Goal: Task Accomplishment & Management: Manage account settings

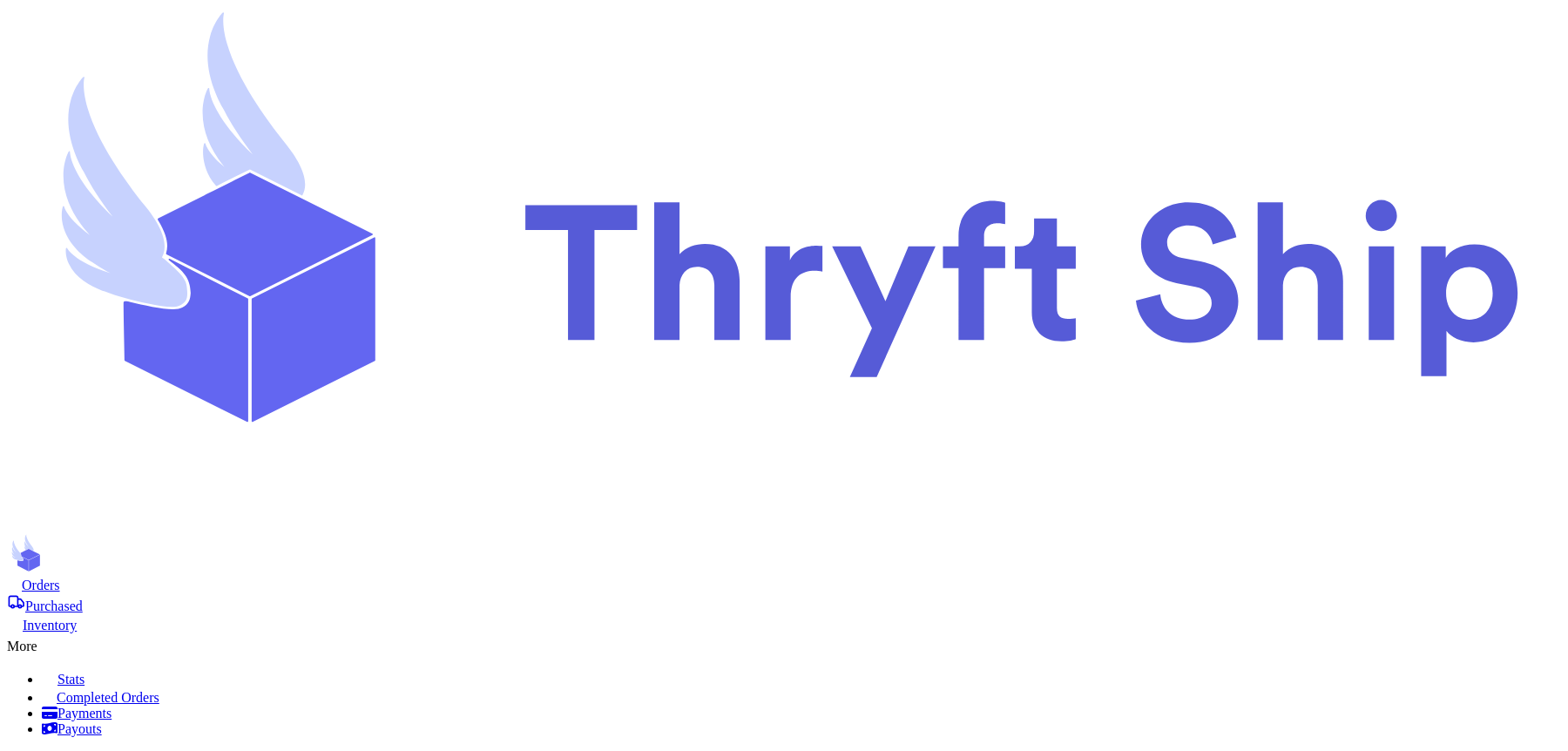
scroll to position [549, 0]
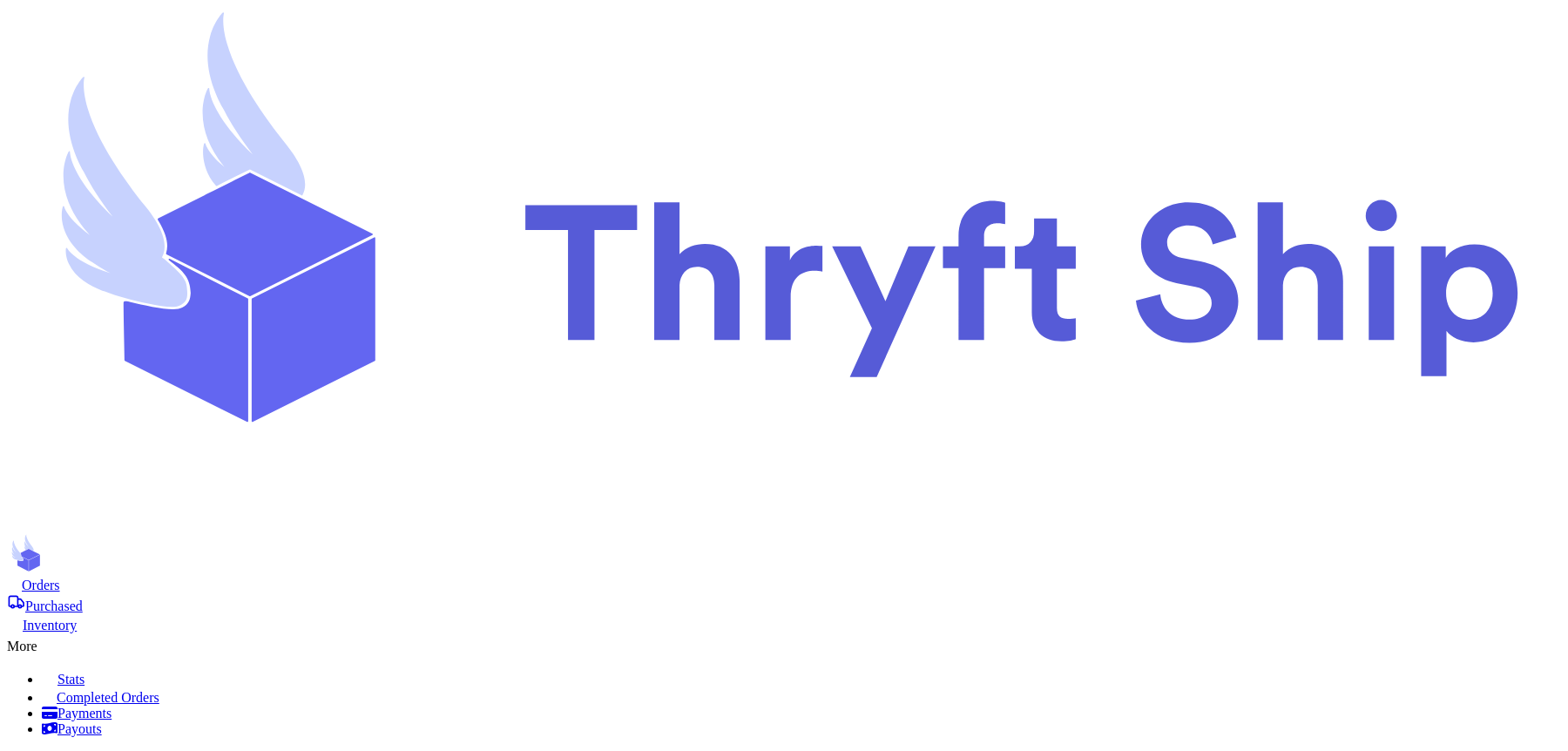
checkbox input "false"
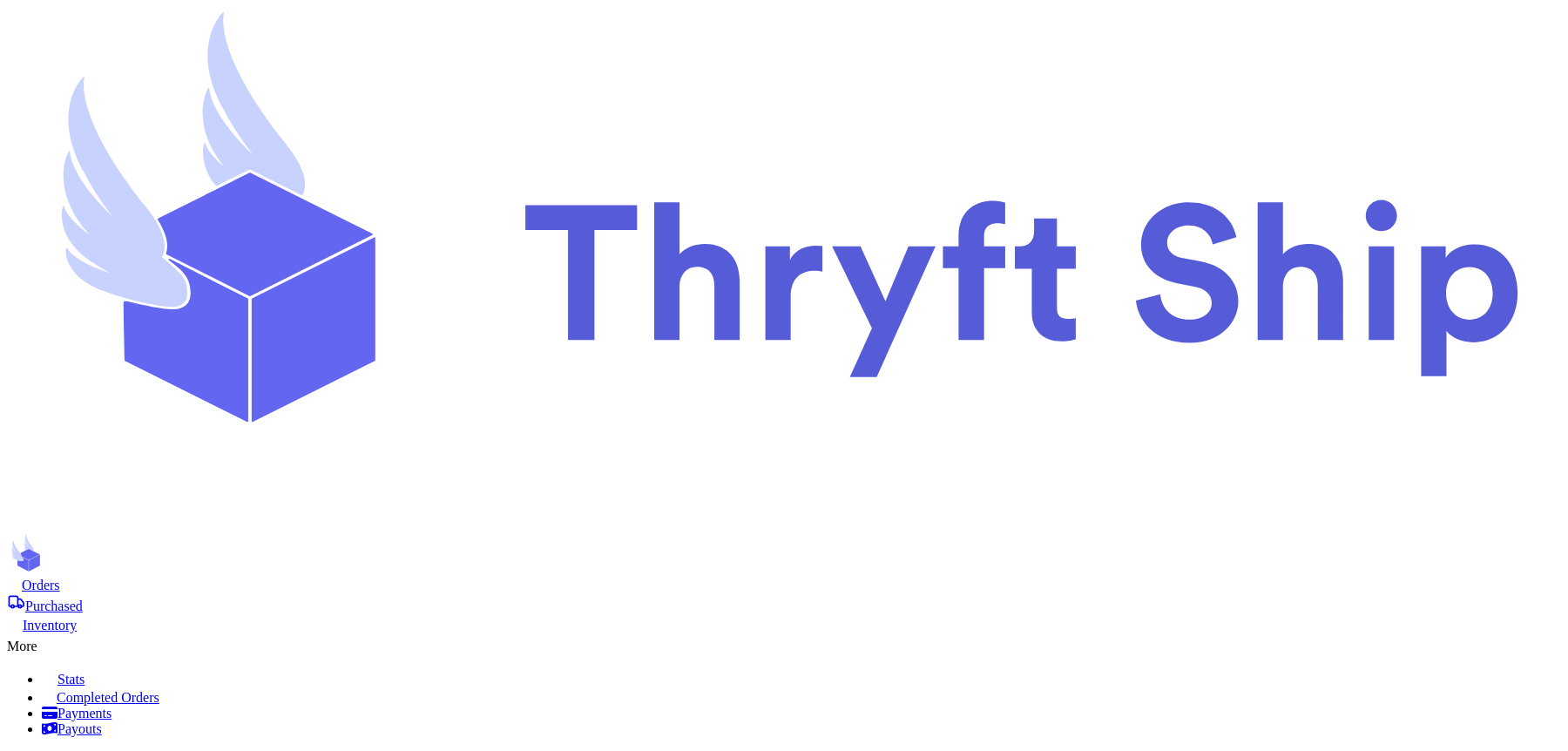
scroll to position [419, 0]
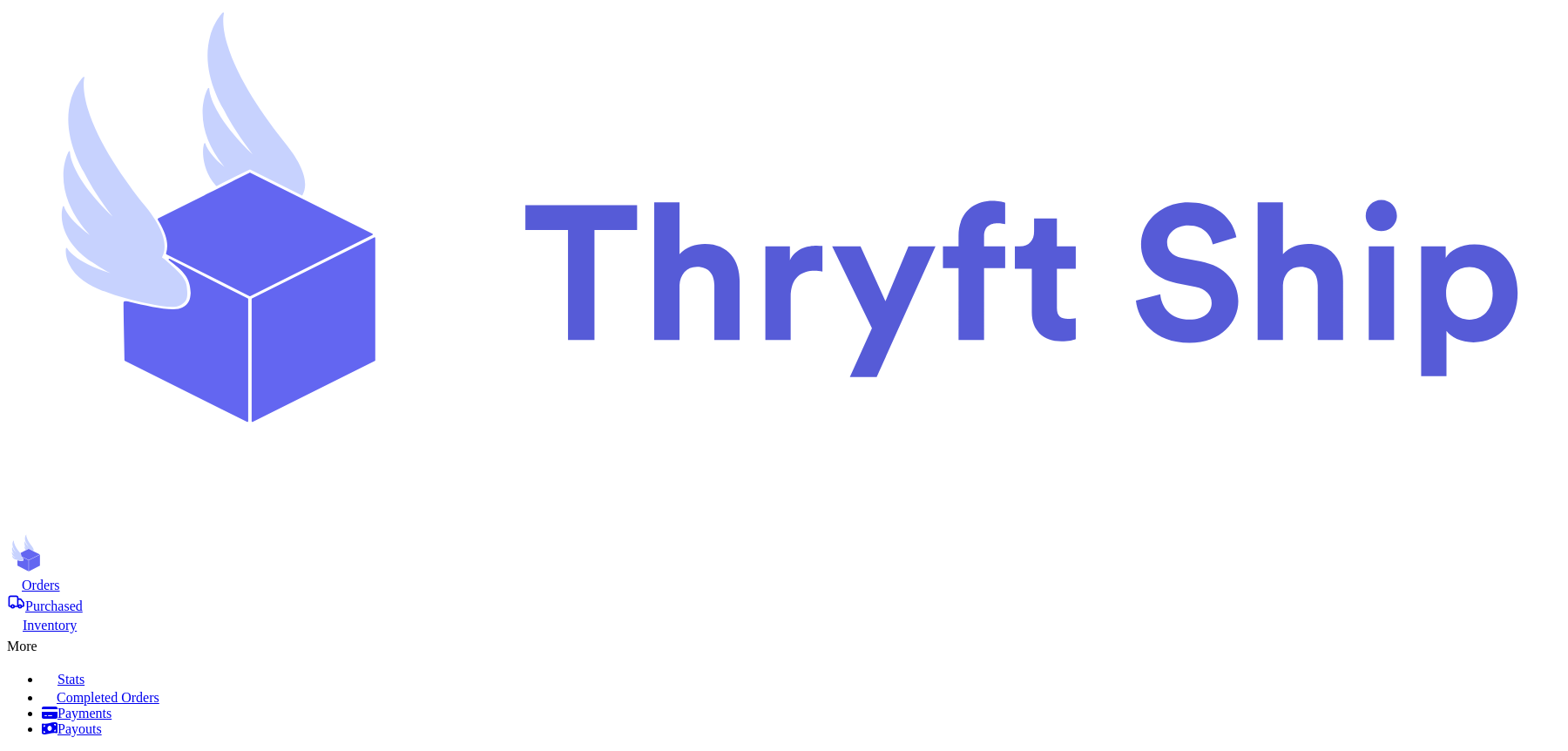
scroll to position [828, 0]
drag, startPoint x: 615, startPoint y: 414, endPoint x: 573, endPoint y: 414, distance: 42.0
type input "2"
type input "1"
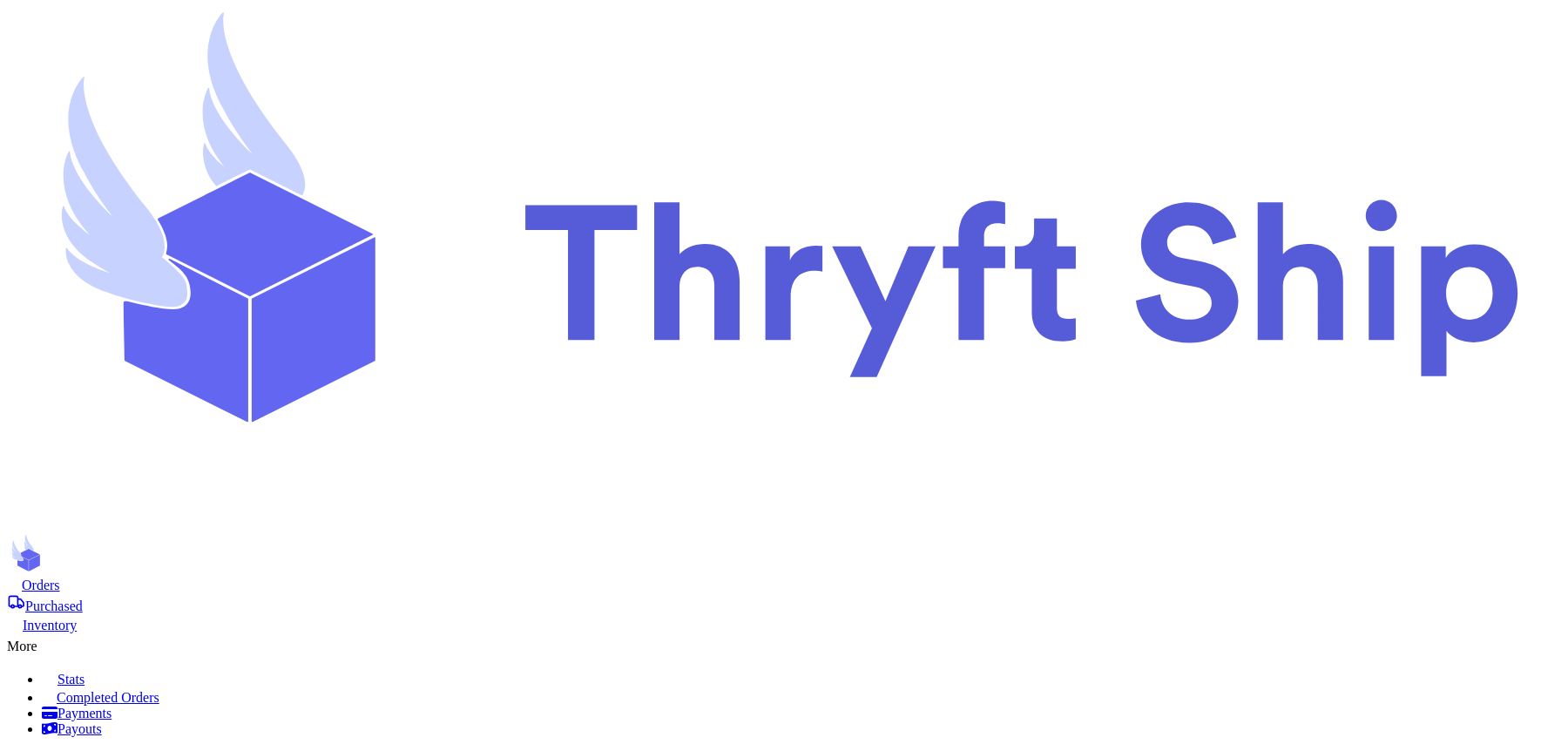
scroll to position [1120, 0]
type input "100"
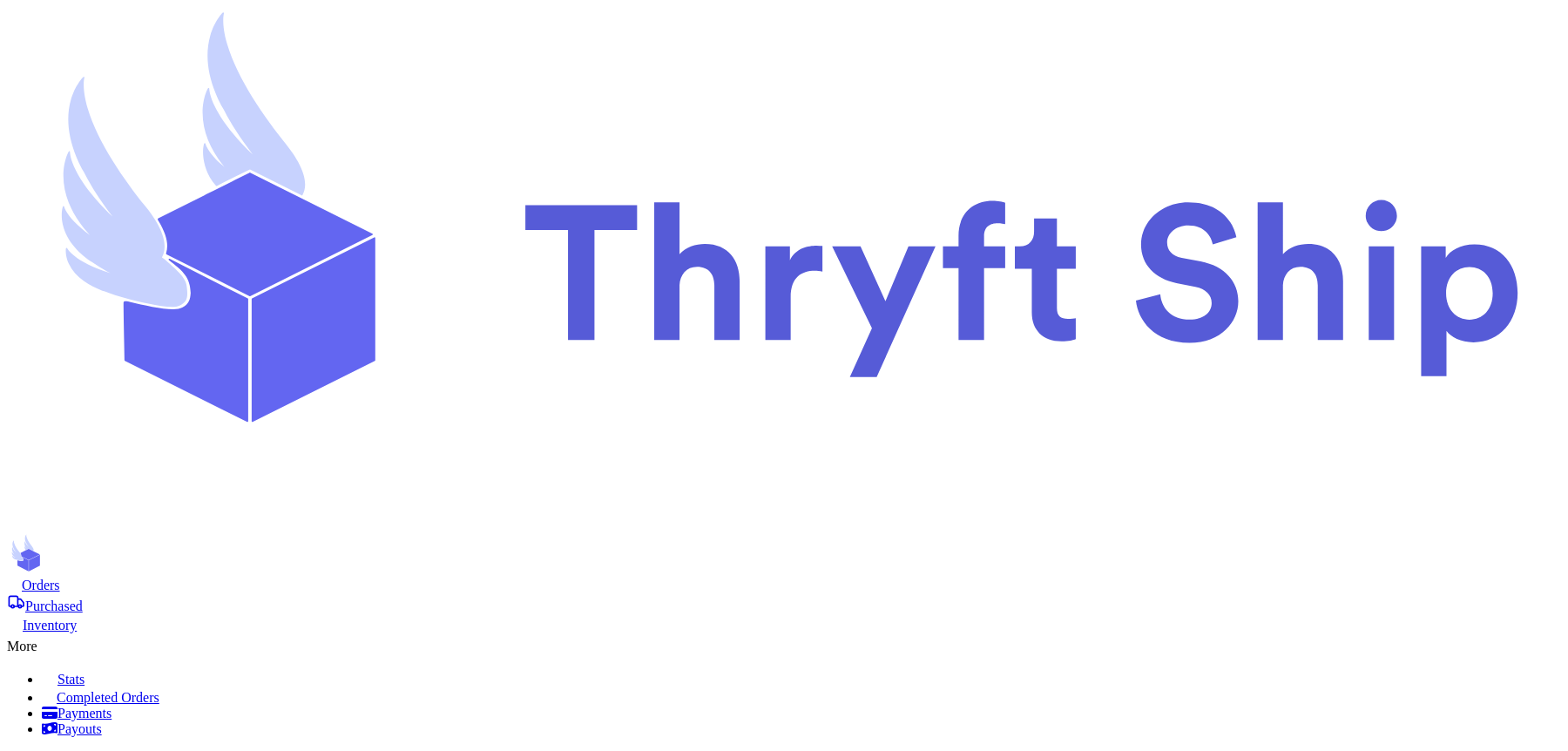
scroll to position [1228, 0]
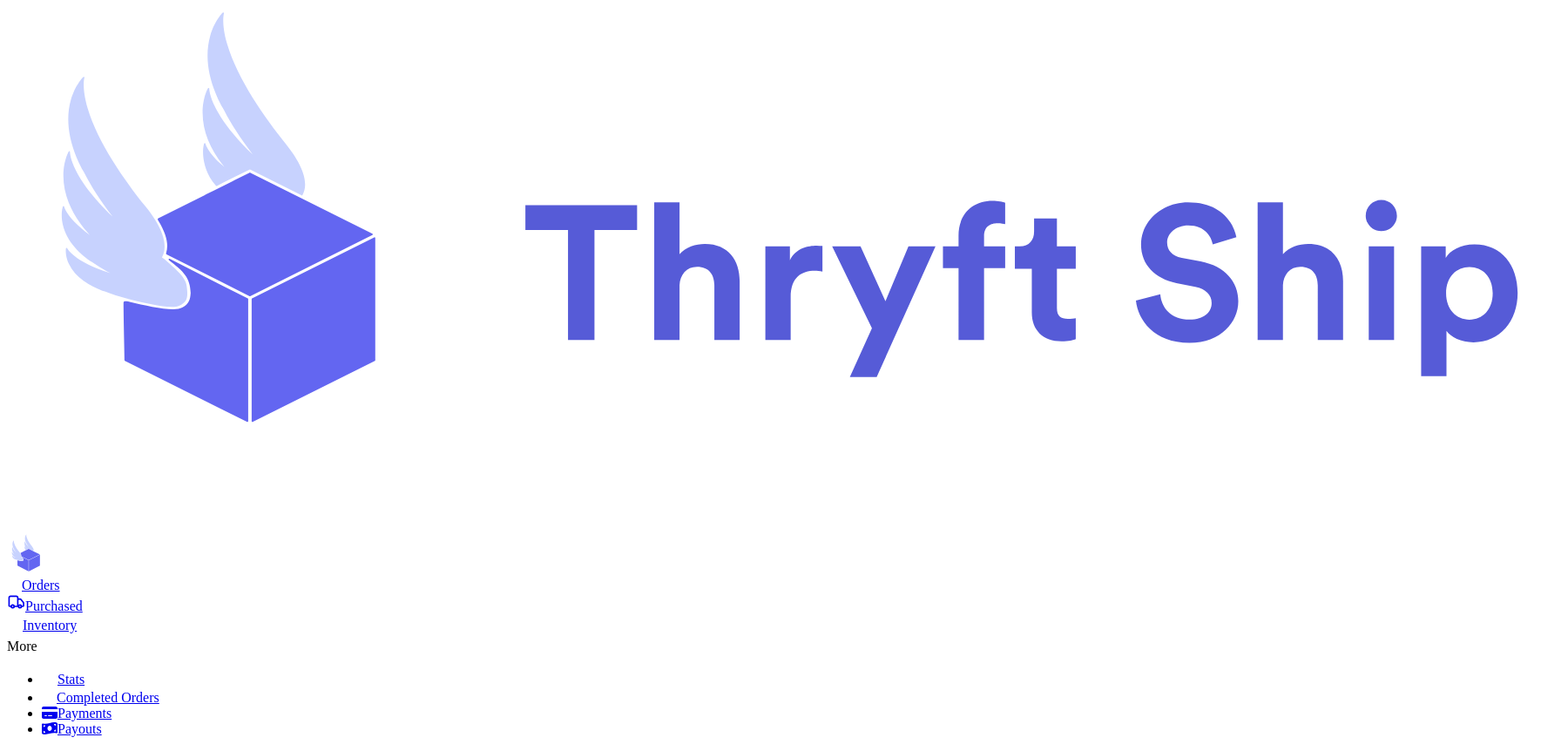
scroll to position [471, 0]
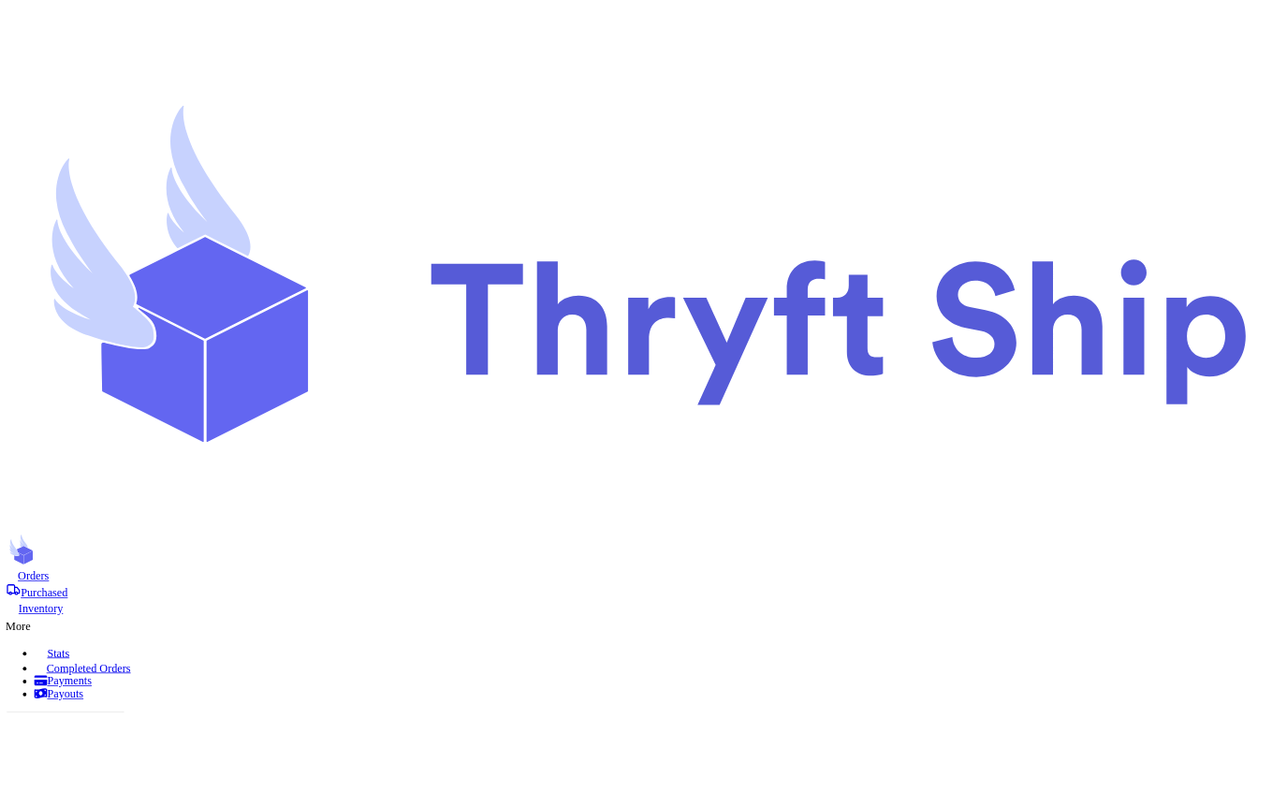
scroll to position [263, 0]
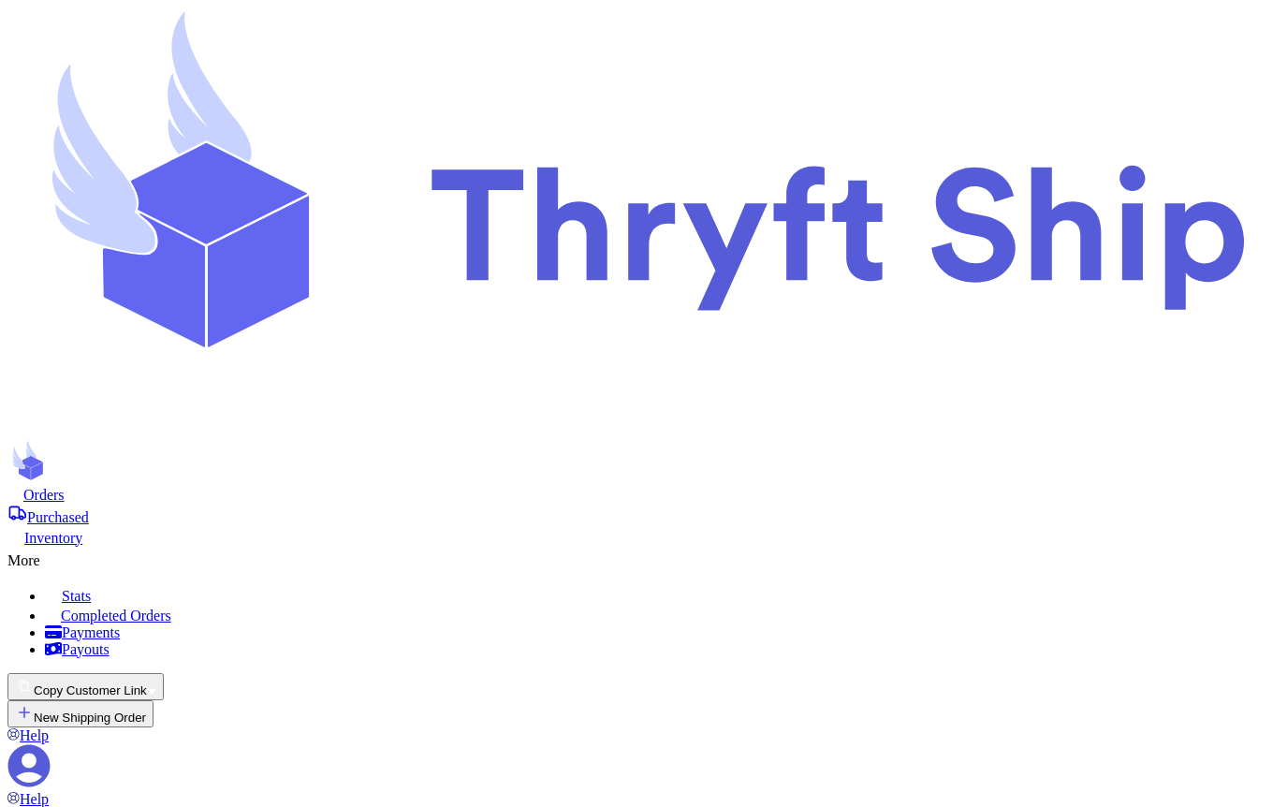
scroll to position [218, 0]
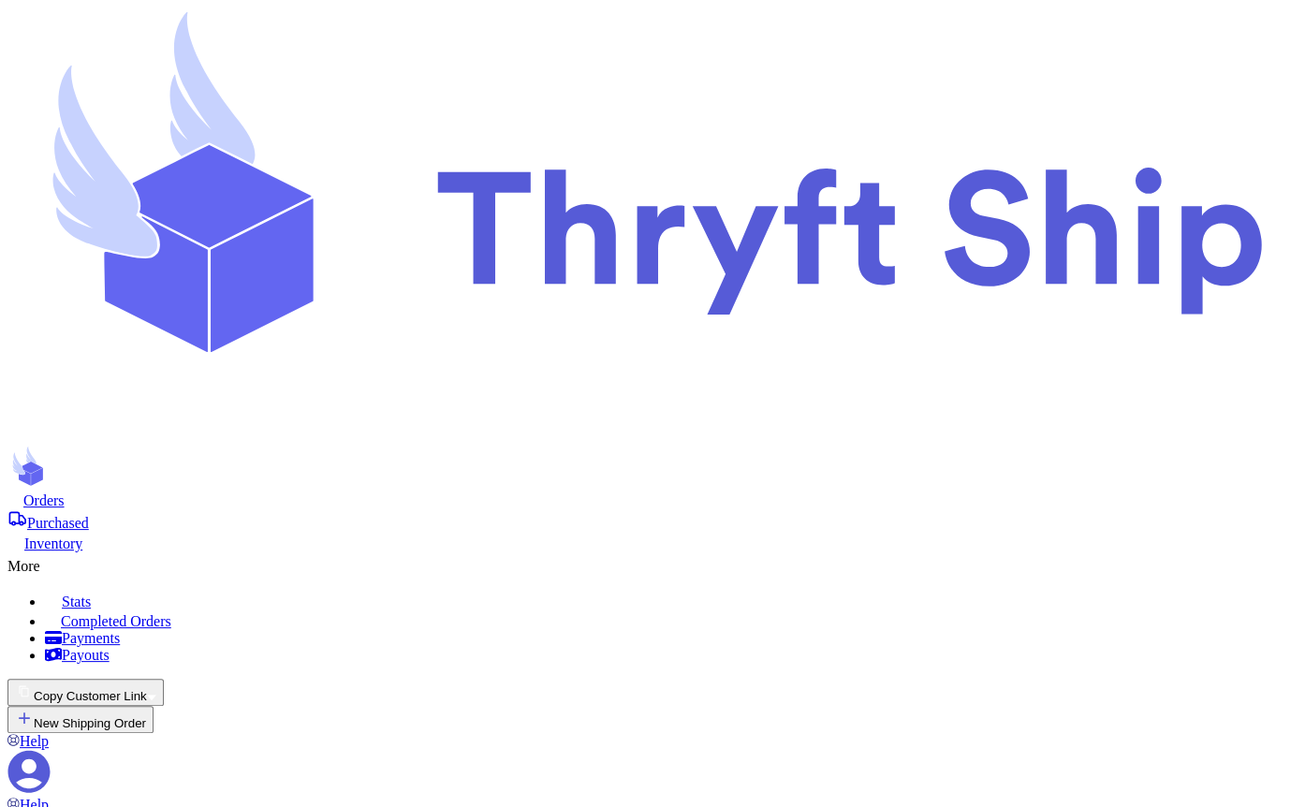
scroll to position [845, 0]
checkbox input "true"
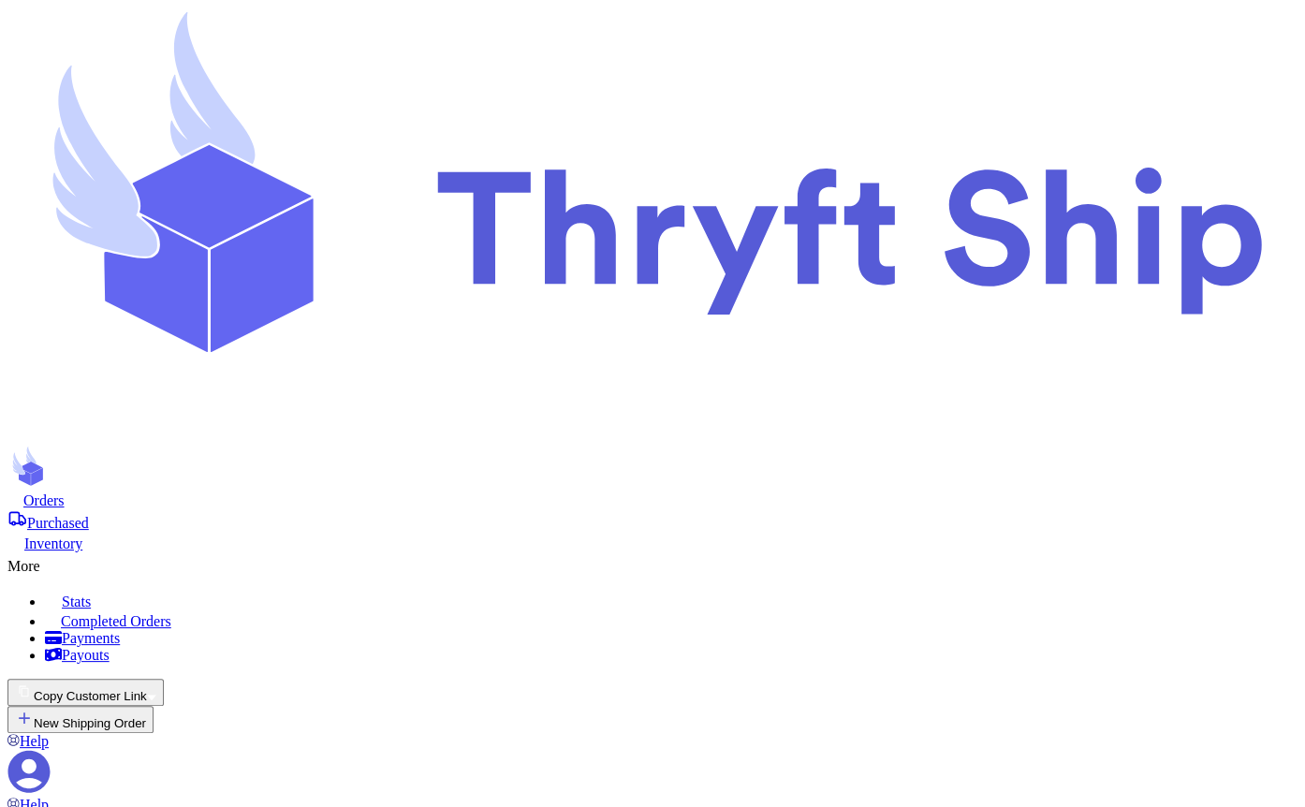
drag, startPoint x: 560, startPoint y: 268, endPoint x: 510, endPoint y: 277, distance: 50.5
type input "0.00"
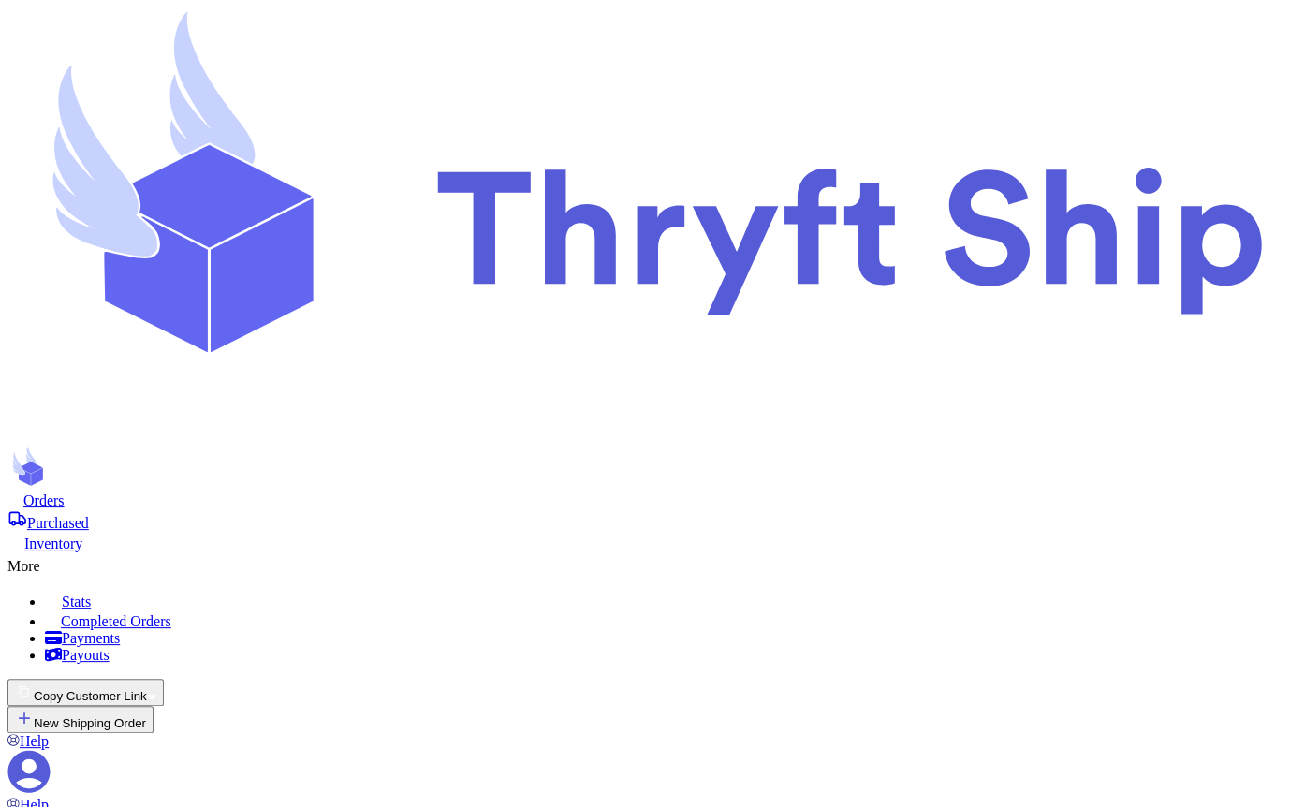
checkbox input "true"
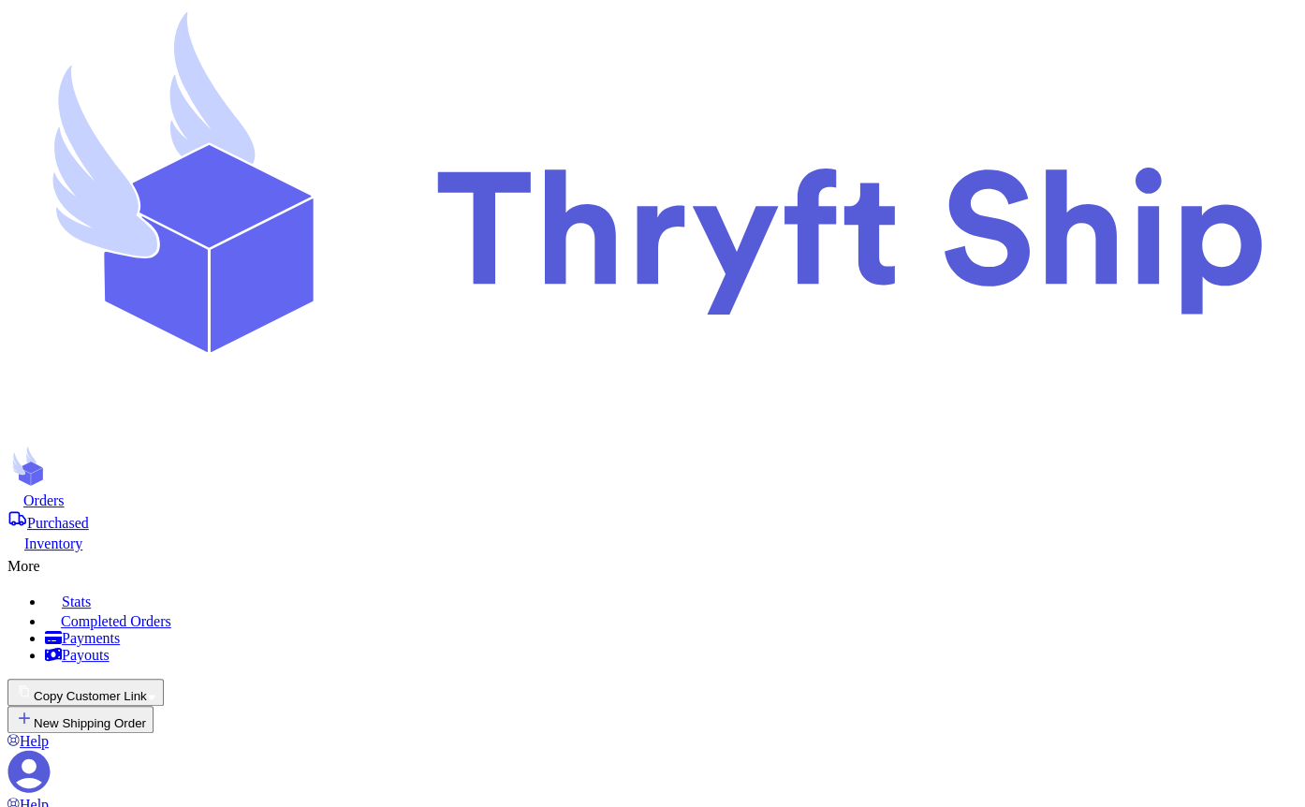
type input "1.00"
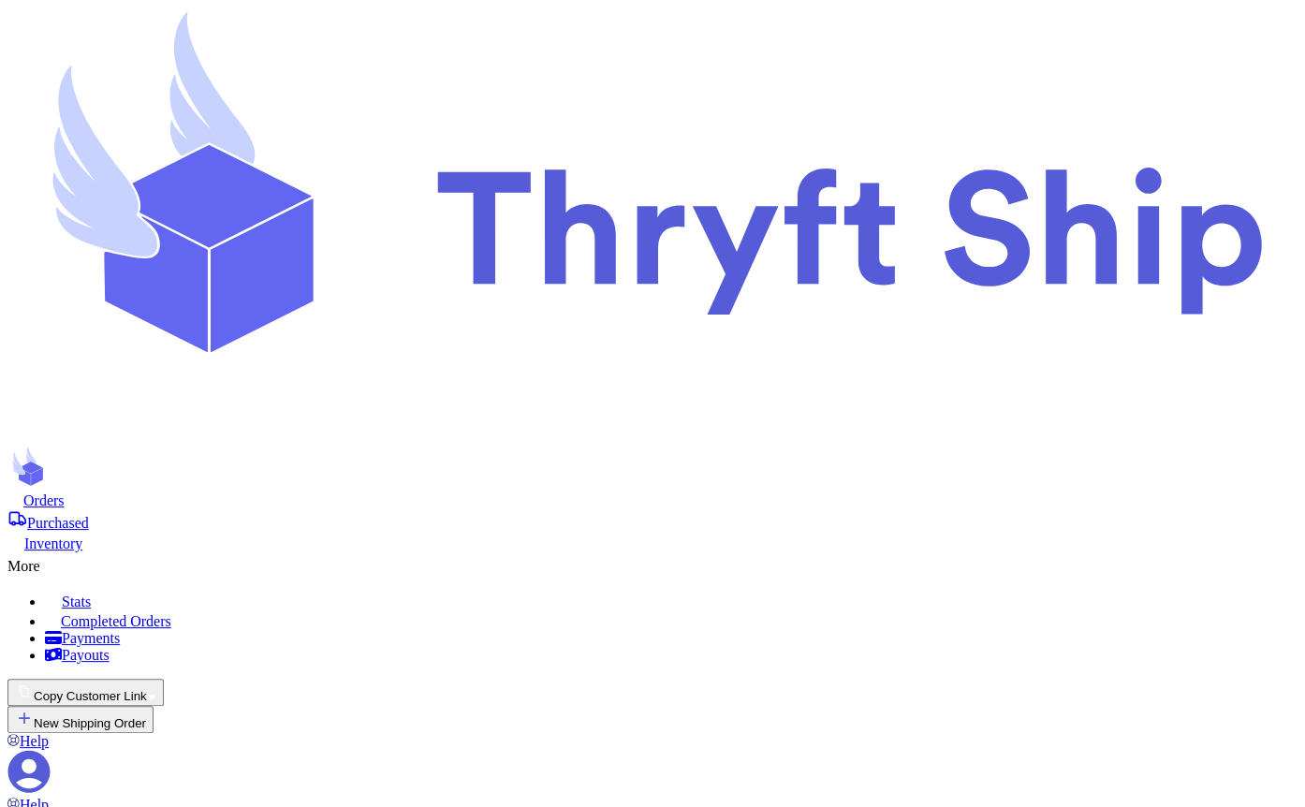
checkbox input "true"
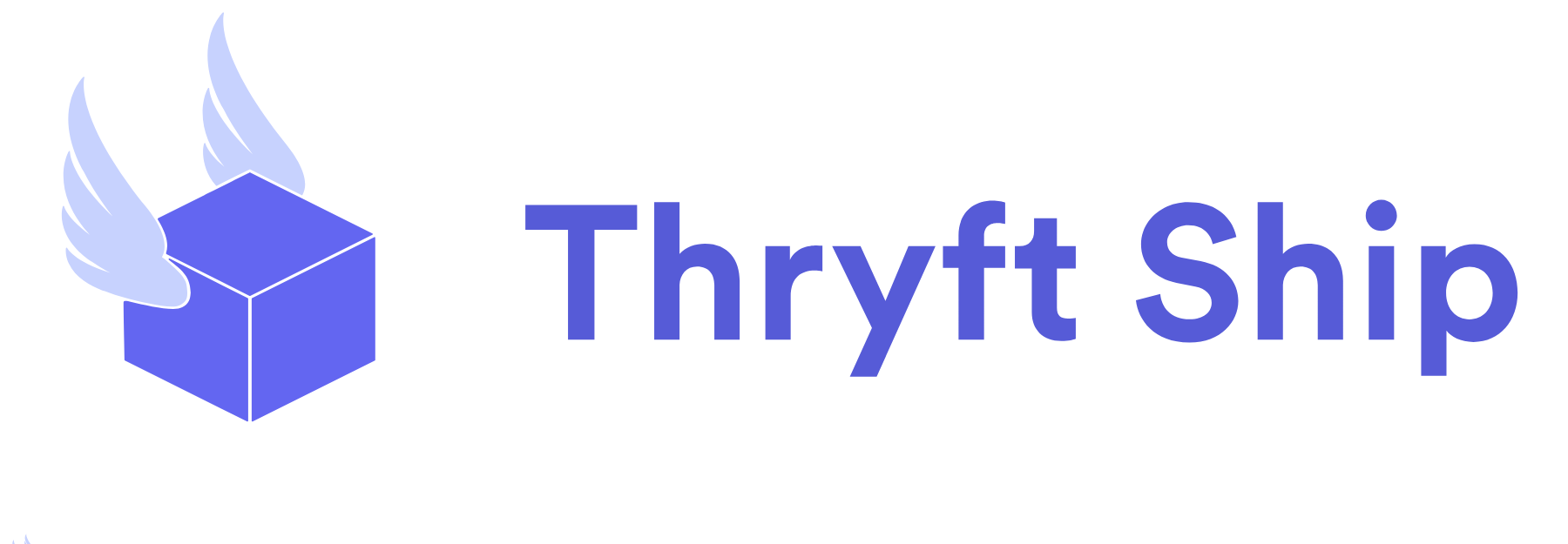
scroll to position [795, 0]
